Goal: Information Seeking & Learning: Get advice/opinions

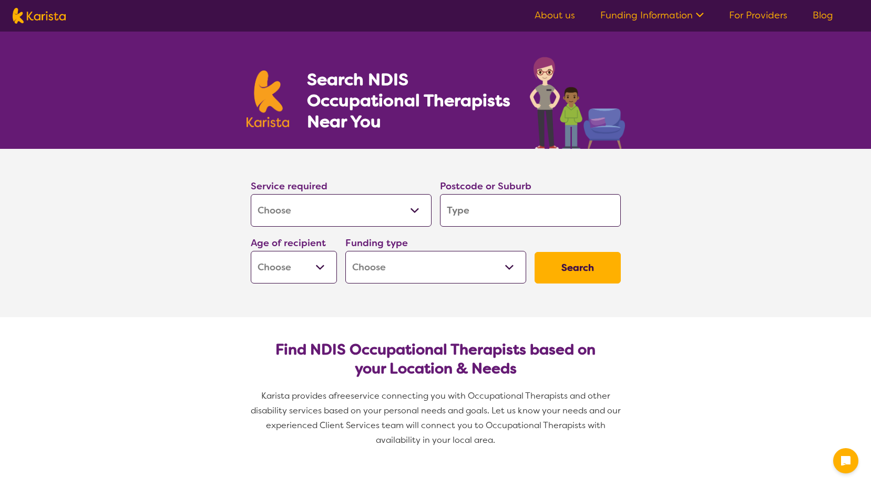
select select "[MEDICAL_DATA]"
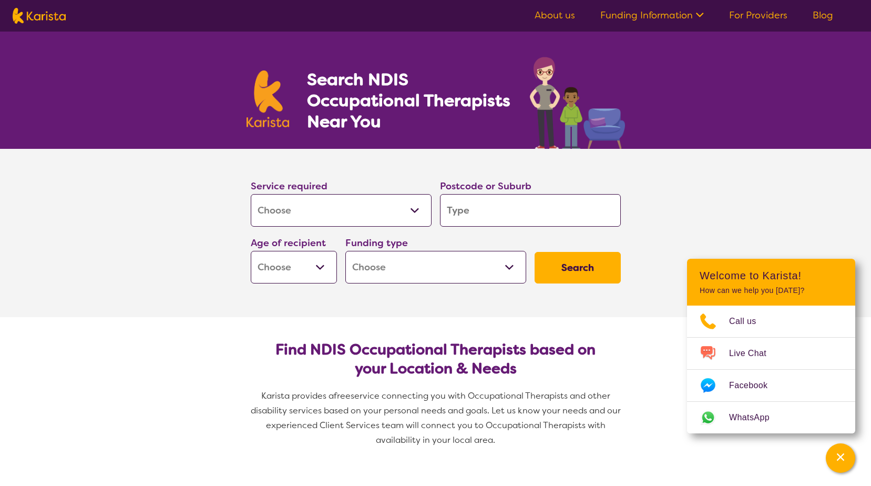
click at [477, 210] on input "search" at bounding box center [530, 210] width 181 height 33
type input "L"
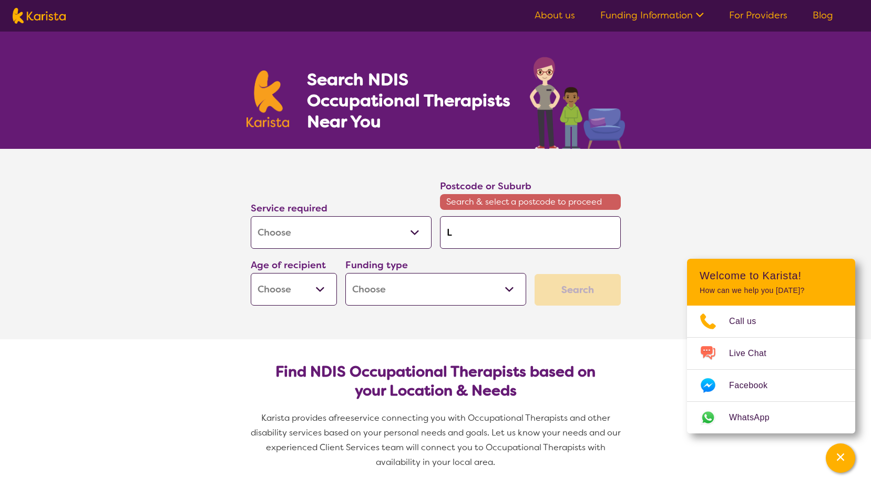
type input "LI"
type input "LIS"
type input "LISM"
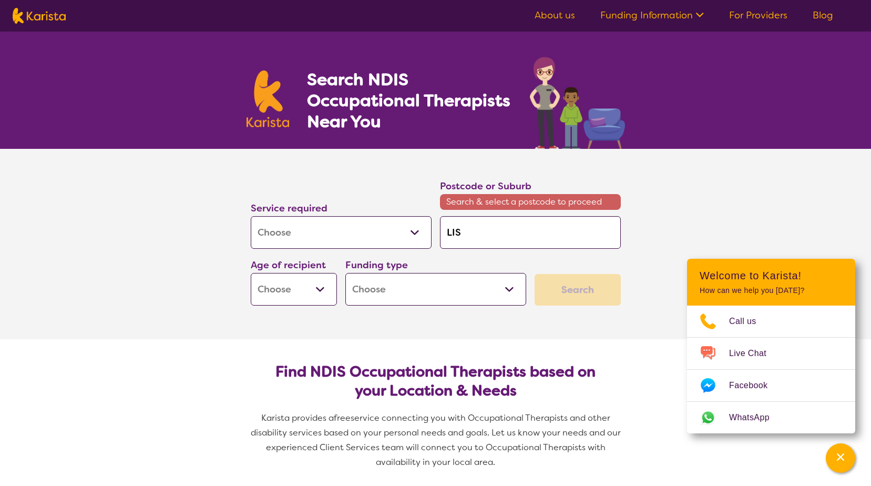
type input "LISM"
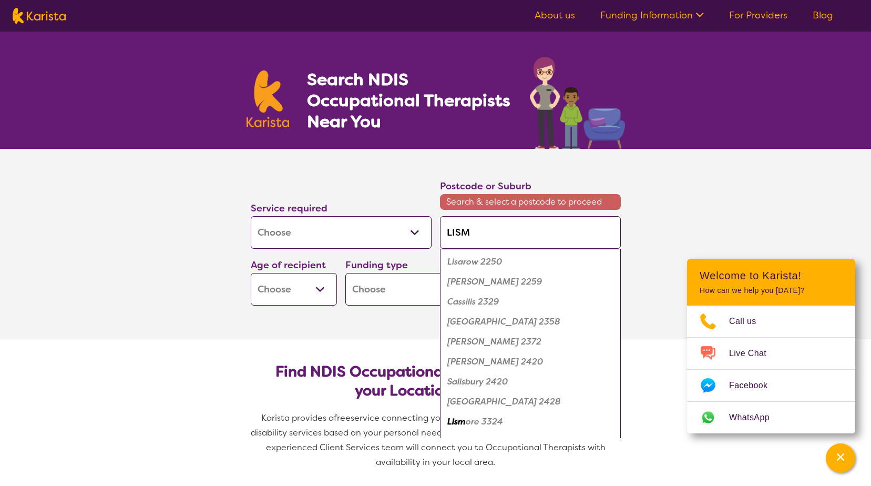
type input "LISMO"
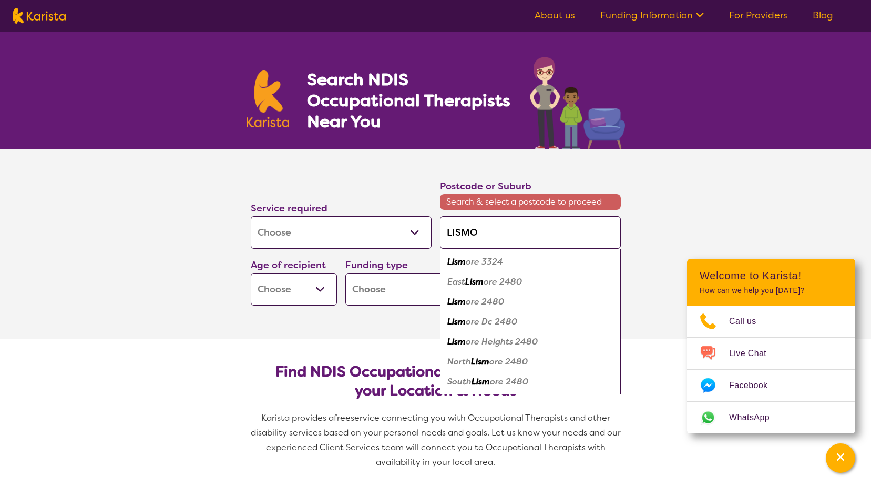
type input "LISMOR"
type input "LISMORE"
click at [492, 302] on em "2480" at bounding box center [491, 301] width 23 height 11
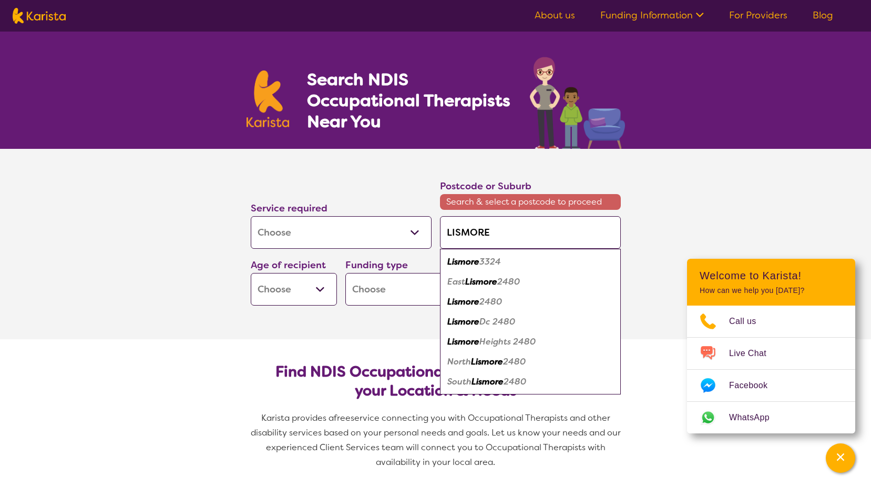
type input "2480"
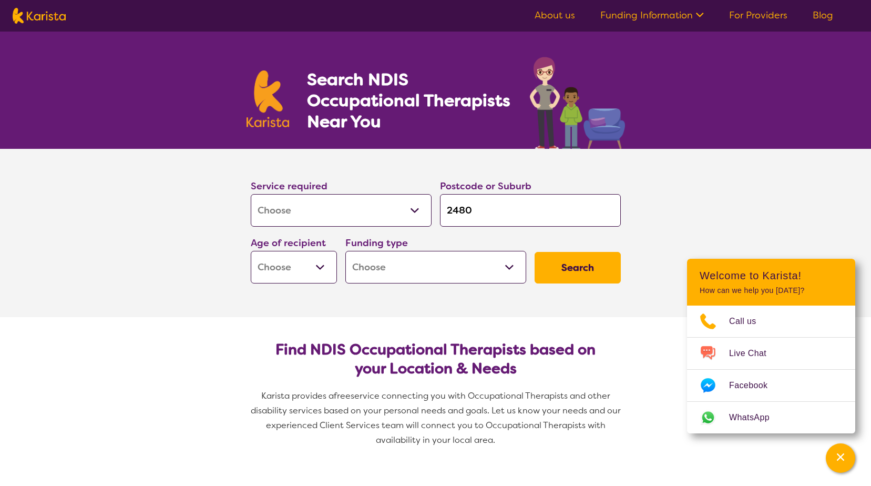
click at [567, 269] on button "Search" at bounding box center [578, 268] width 86 height 32
click at [307, 276] on select "Early Childhood - 0 to 9 Child - 10 to 11 Adolescent - 12 to 17 Adult - 18 to 6…" at bounding box center [294, 267] width 86 height 33
select select "AD"
click at [251, 251] on select "Early Childhood - 0 to 9 Child - 10 to 11 Adolescent - 12 to 17 Adult - 18 to 6…" at bounding box center [294, 267] width 86 height 33
select select "AD"
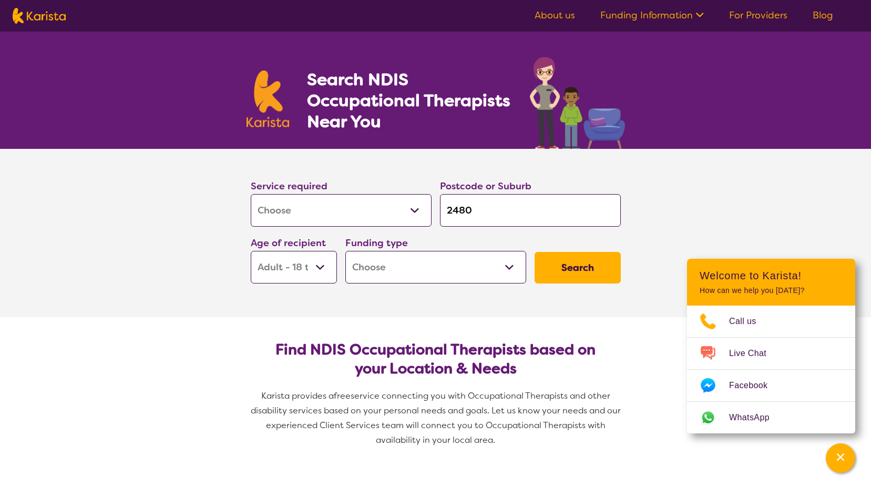
drag, startPoint x: 481, startPoint y: 276, endPoint x: 481, endPoint y: 283, distance: 6.9
click at [481, 277] on select "Home Care Package (HCP) National Disability Insurance Scheme (NDIS) I don't know" at bounding box center [436, 267] width 181 height 33
select select "NDIS"
click at [346, 251] on select "Home Care Package (HCP) National Disability Insurance Scheme (NDIS) I don't know" at bounding box center [436, 267] width 181 height 33
select select "NDIS"
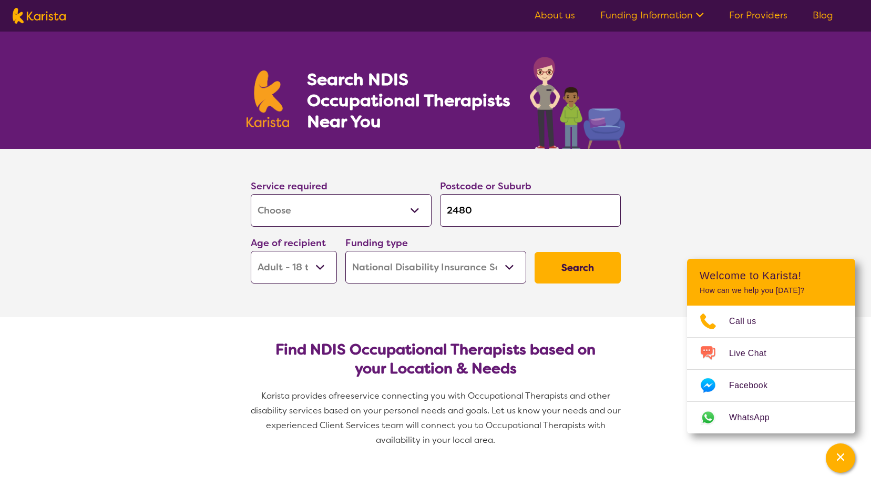
click at [598, 268] on button "Search" at bounding box center [578, 268] width 86 height 32
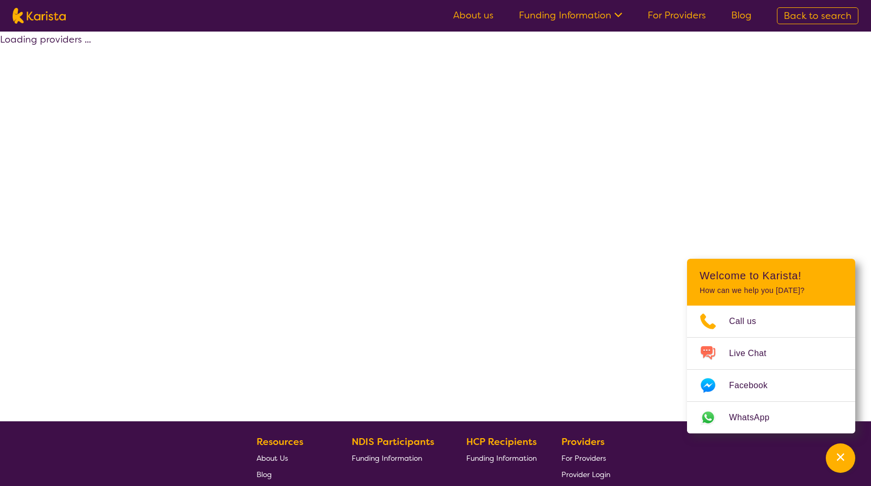
select select "by_score"
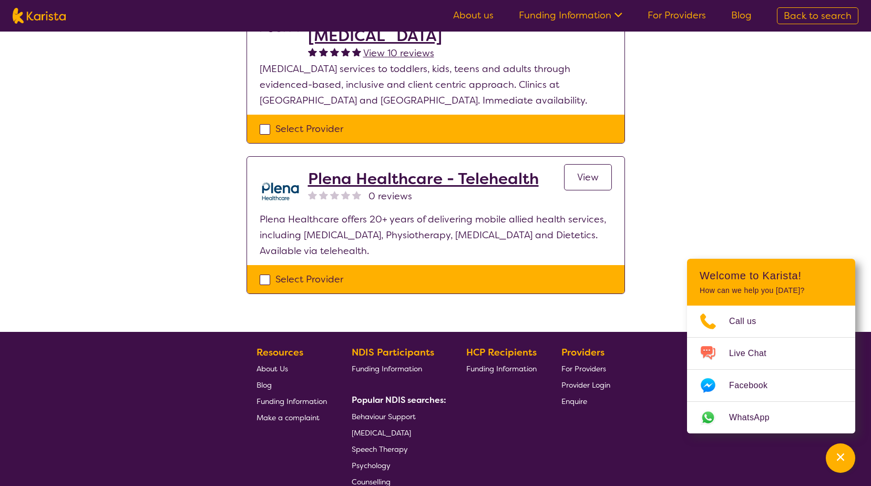
scroll to position [105, 0]
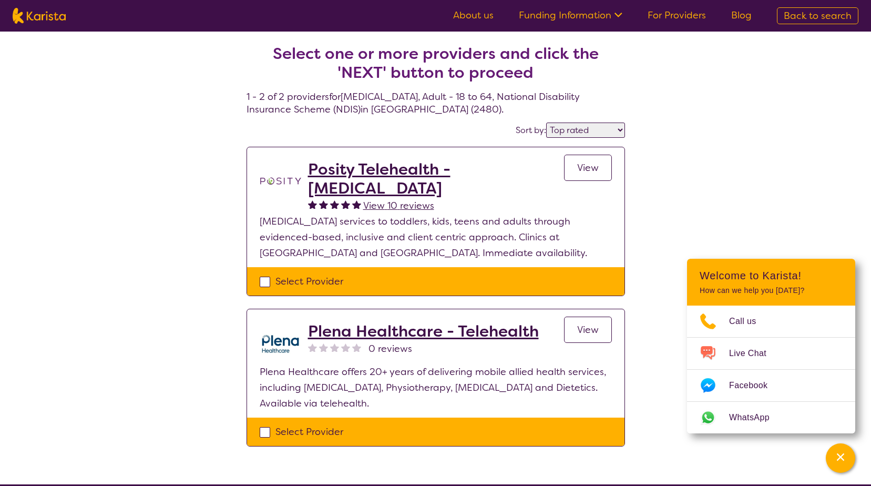
select select "[MEDICAL_DATA]"
select select "AD"
select select "NDIS"
select select "[MEDICAL_DATA]"
select select "AD"
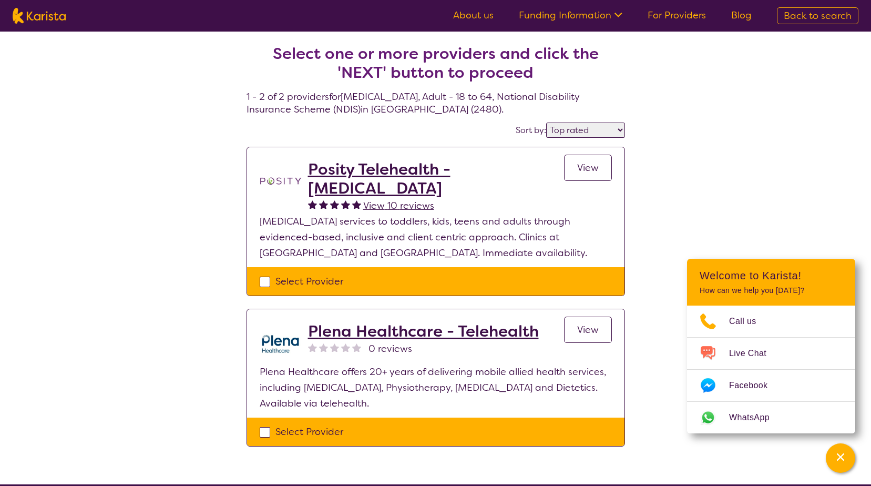
select select "NDIS"
